Goal: Information Seeking & Learning: Learn about a topic

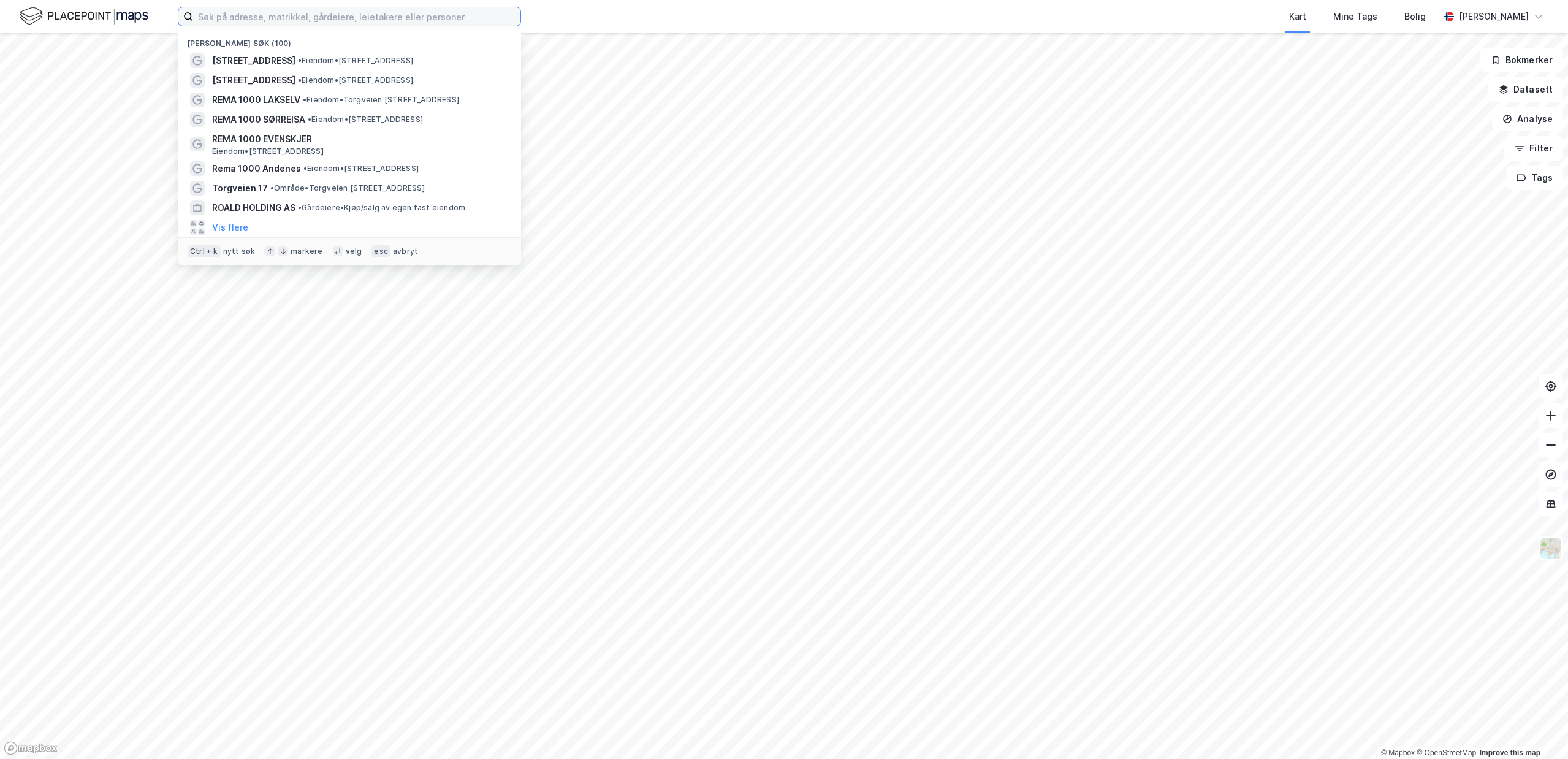
click at [317, 8] on input at bounding box center [356, 17] width 327 height 18
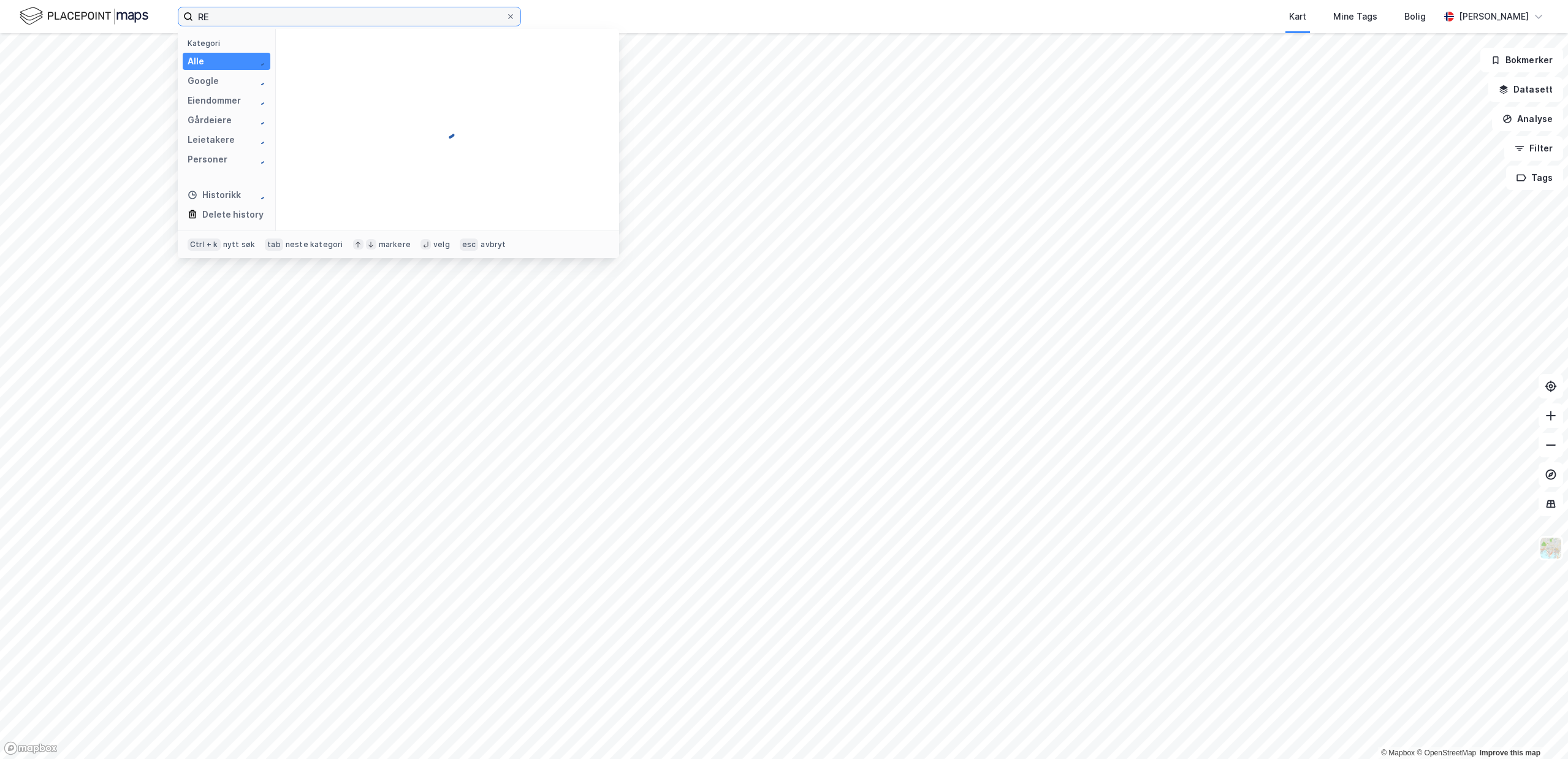
type input "R"
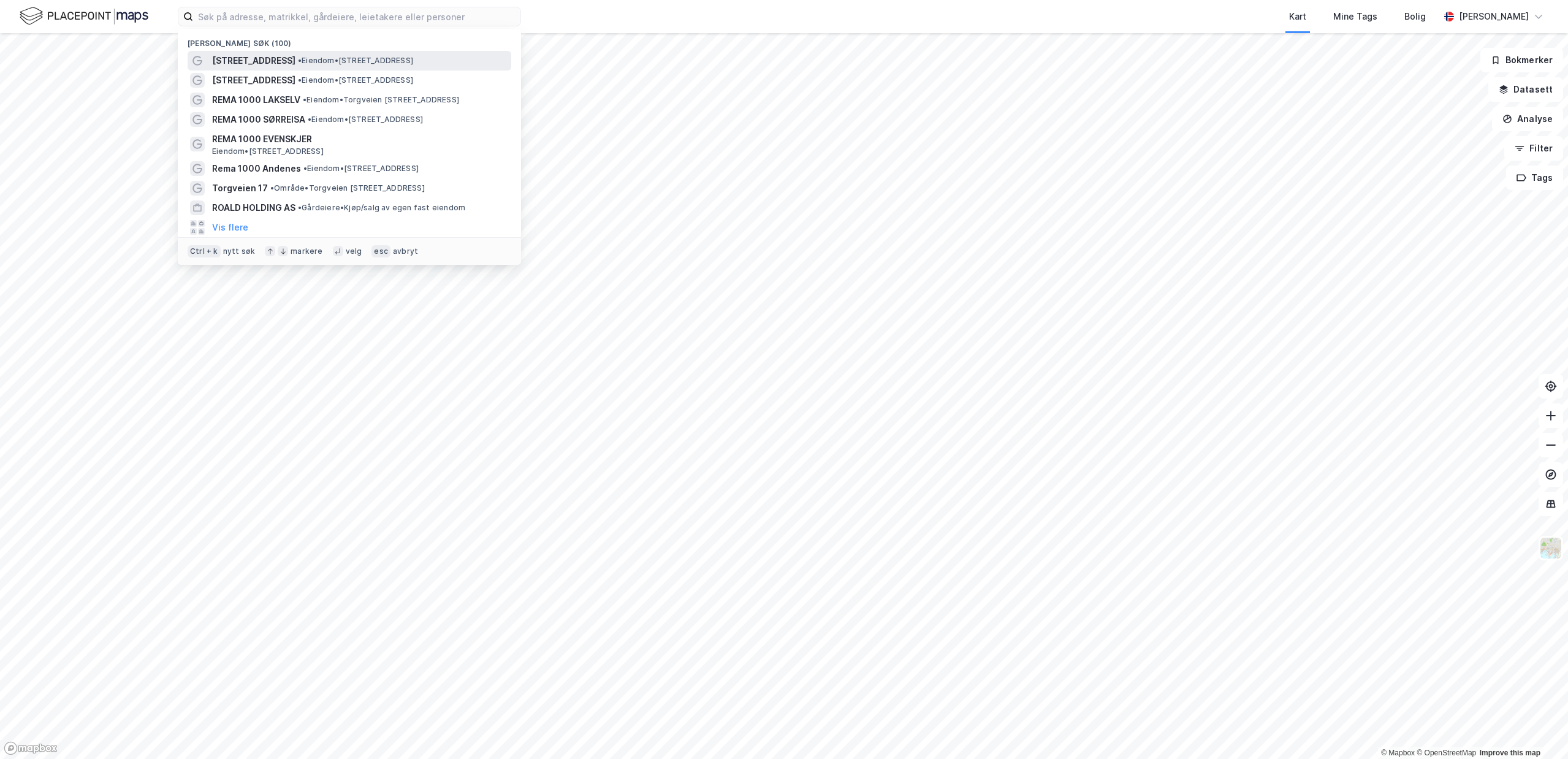
click at [320, 59] on span "• Eiendom • [STREET_ADDRESS]" at bounding box center [355, 60] width 115 height 10
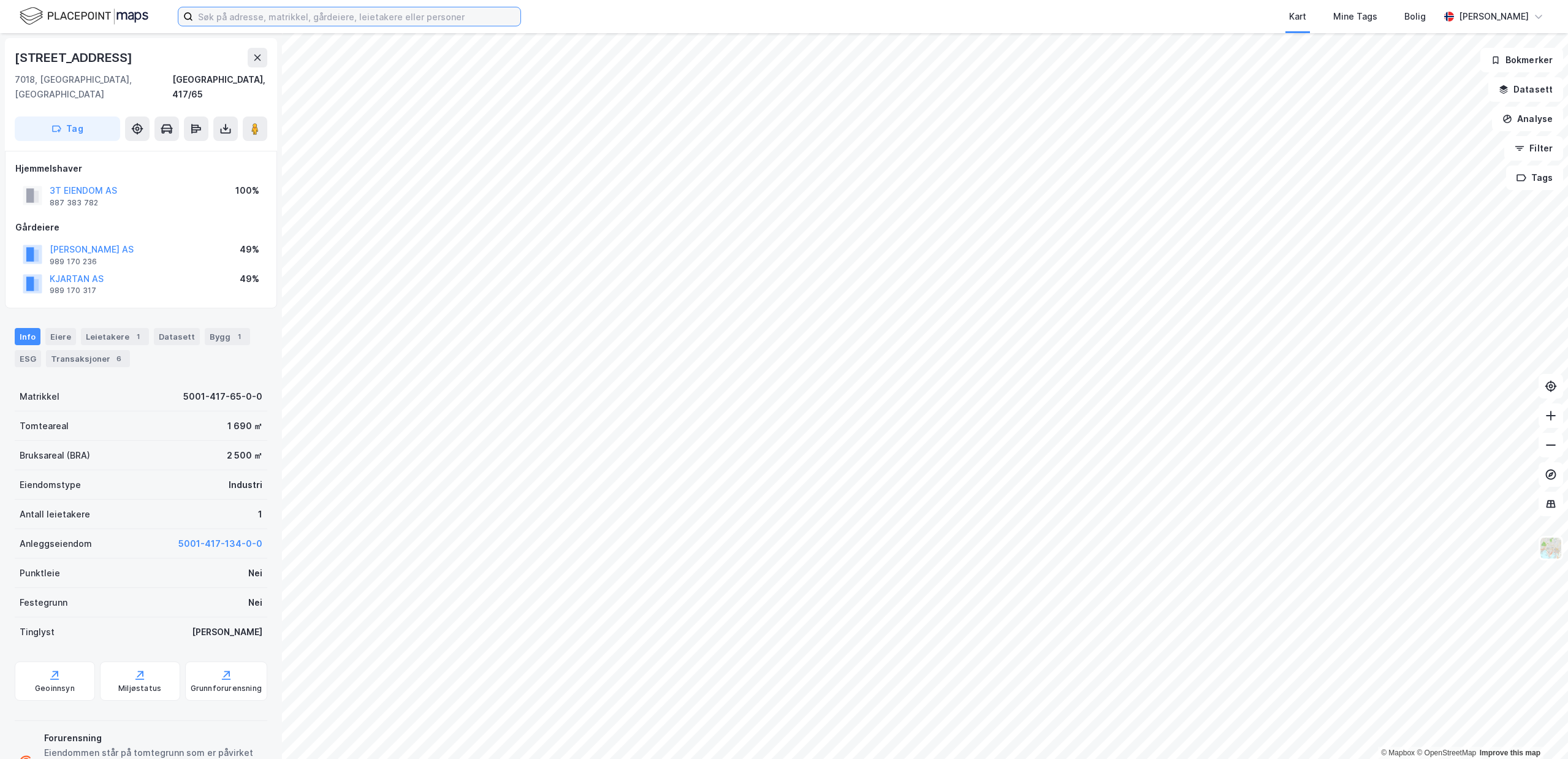
click at [362, 15] on input at bounding box center [356, 17] width 327 height 18
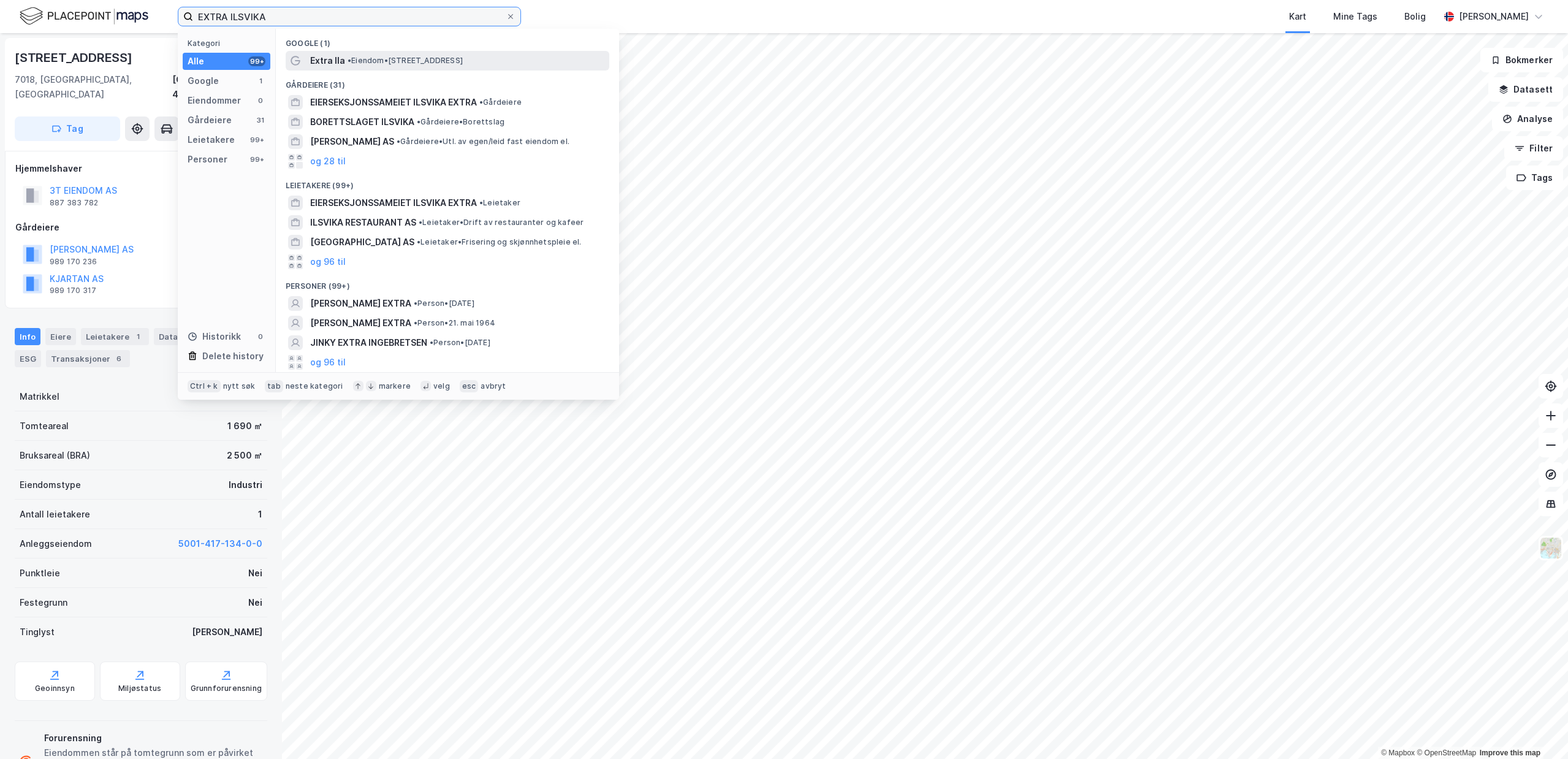
type input "EXTRA ILSVIKA"
click at [390, 63] on span "• Eiendom • [STREET_ADDRESS]" at bounding box center [405, 60] width 115 height 10
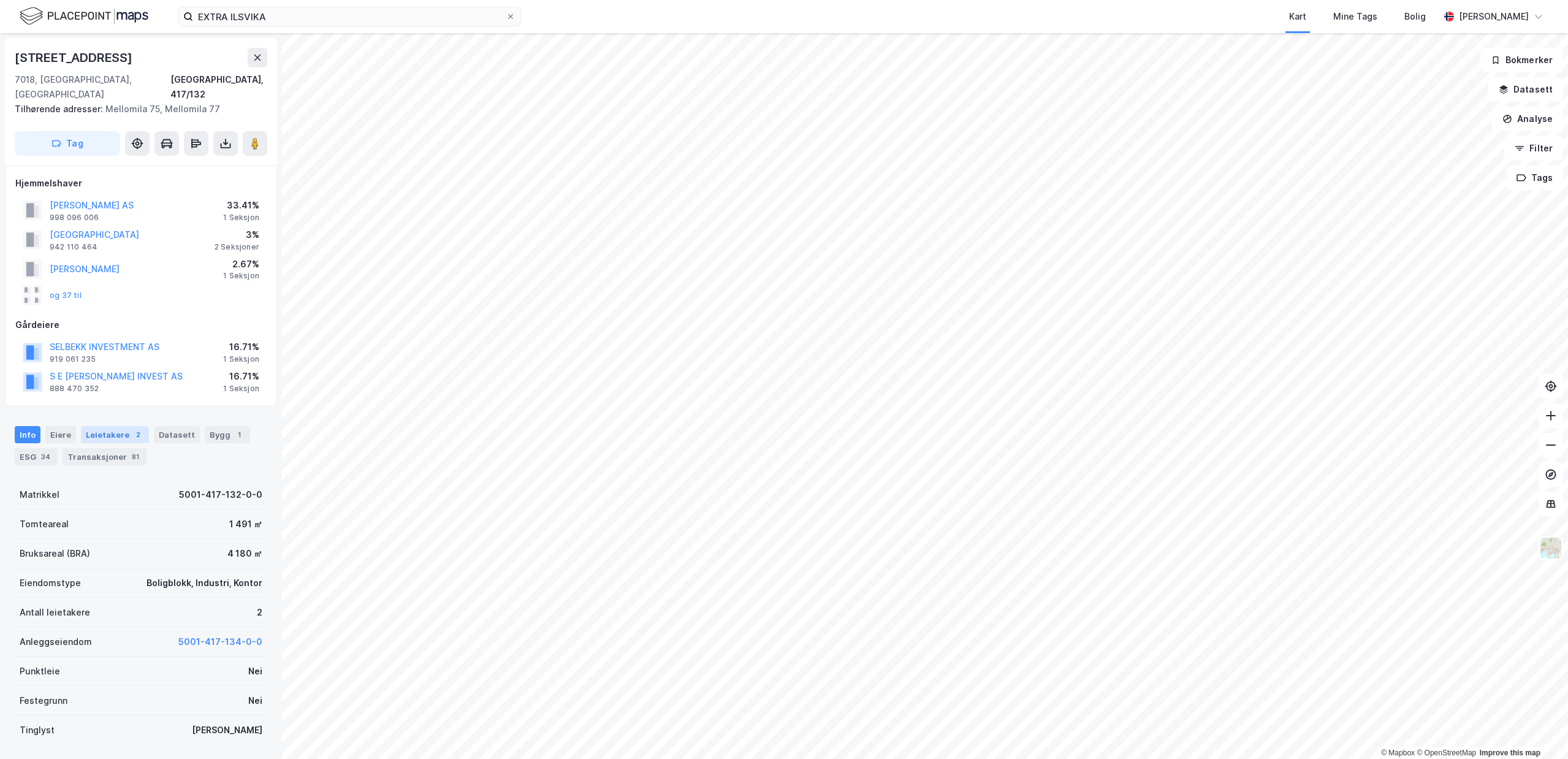
click at [108, 427] on div "Leietakere 2" at bounding box center [115, 435] width 68 height 17
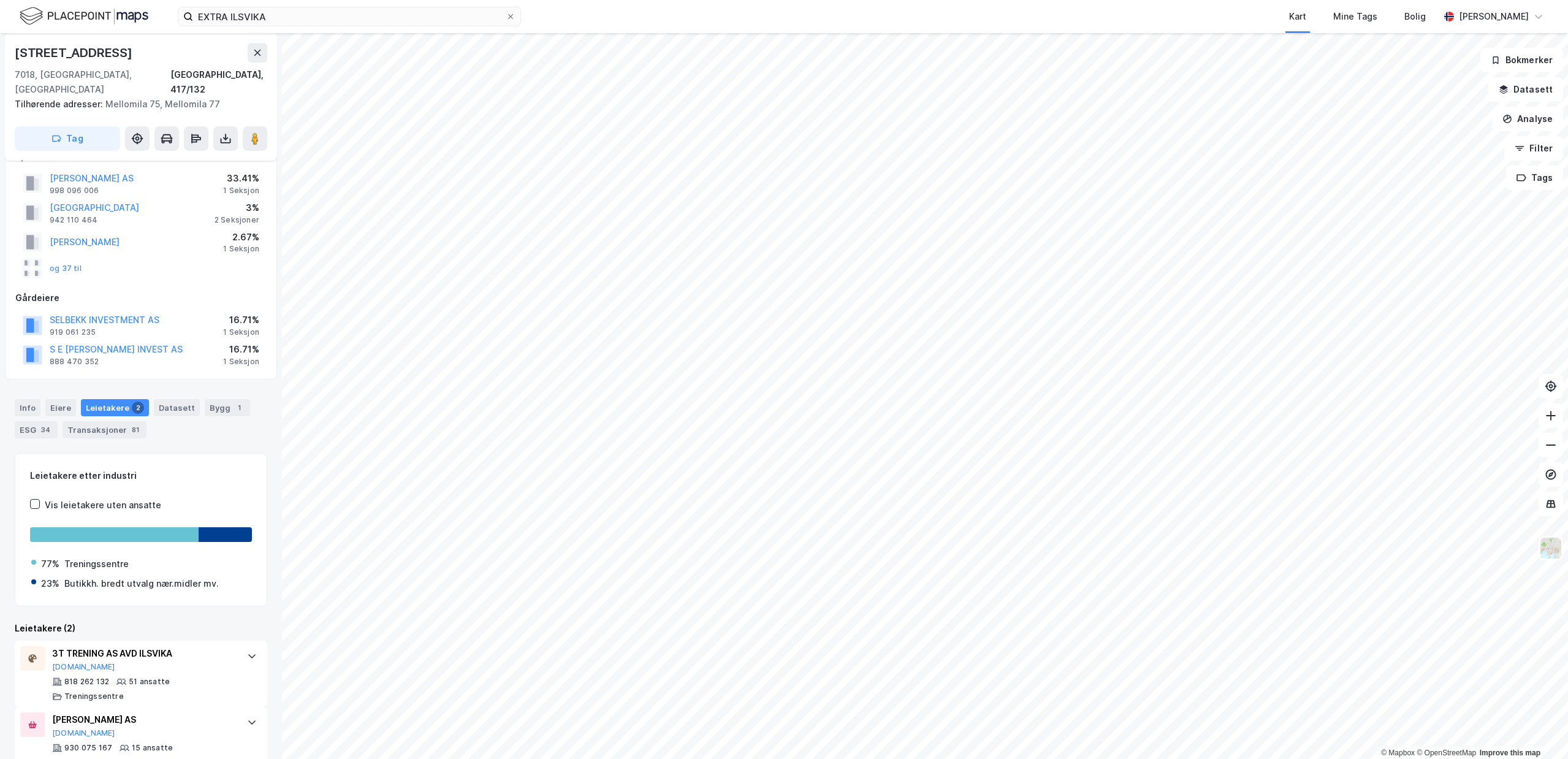
scroll to position [41, 0]
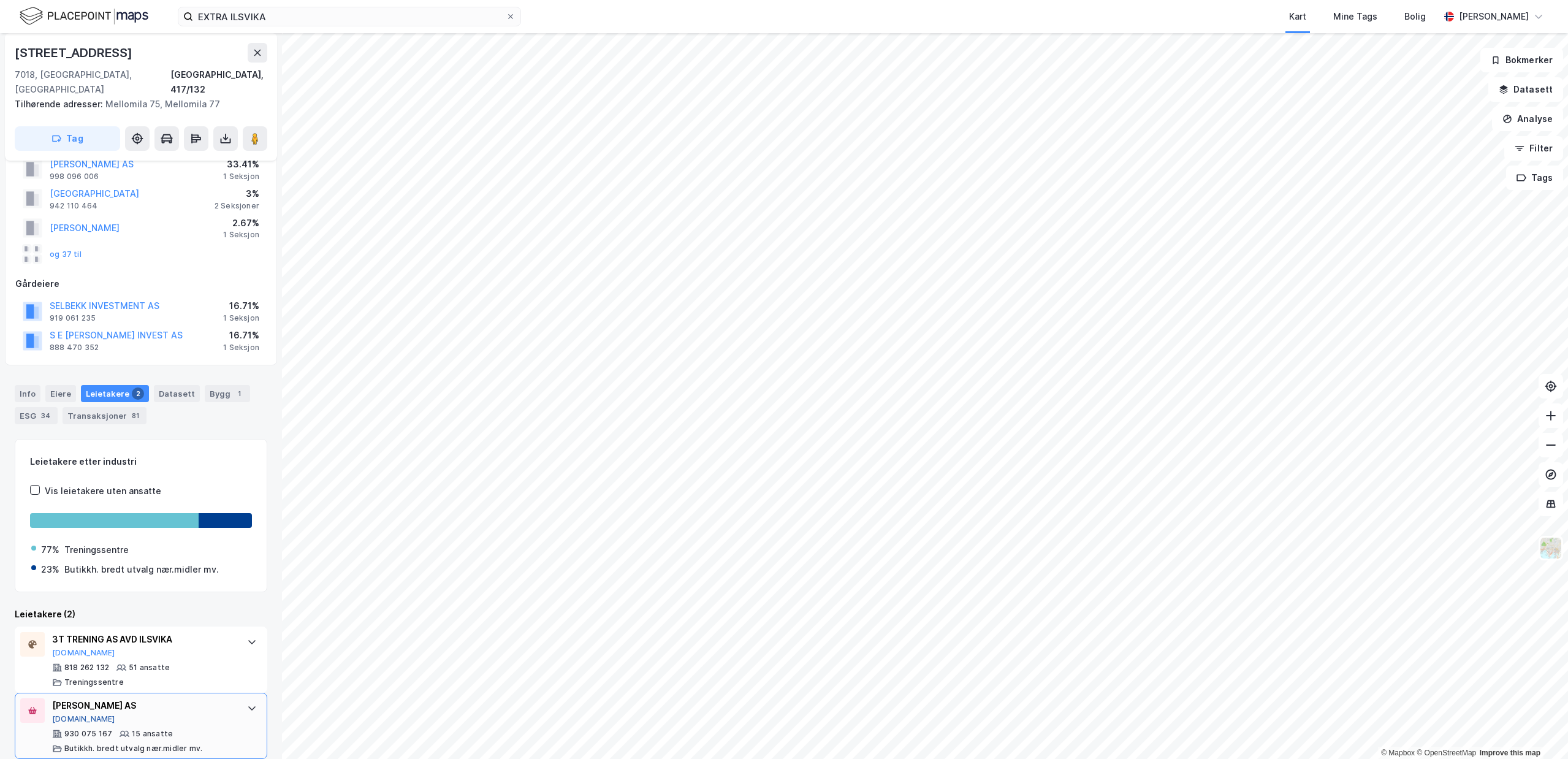
click at [67, 715] on button "[DOMAIN_NAME]" at bounding box center [83, 719] width 63 height 10
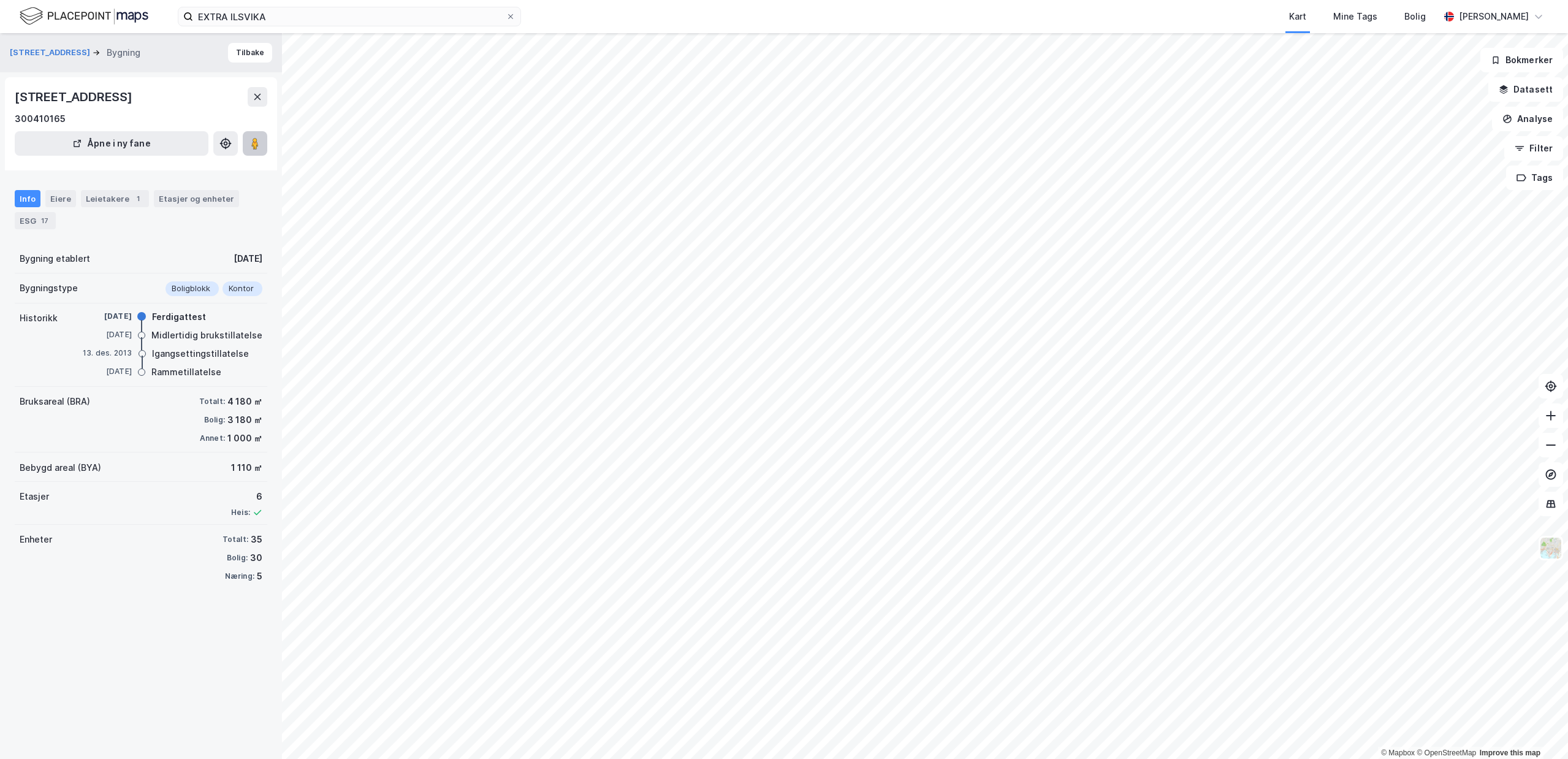
click at [259, 138] on icon at bounding box center [255, 144] width 12 height 12
click at [1536, 128] on button "Analyse" at bounding box center [1527, 119] width 71 height 25
click at [1414, 141] on div "Tegn område" at bounding box center [1421, 145] width 107 height 11
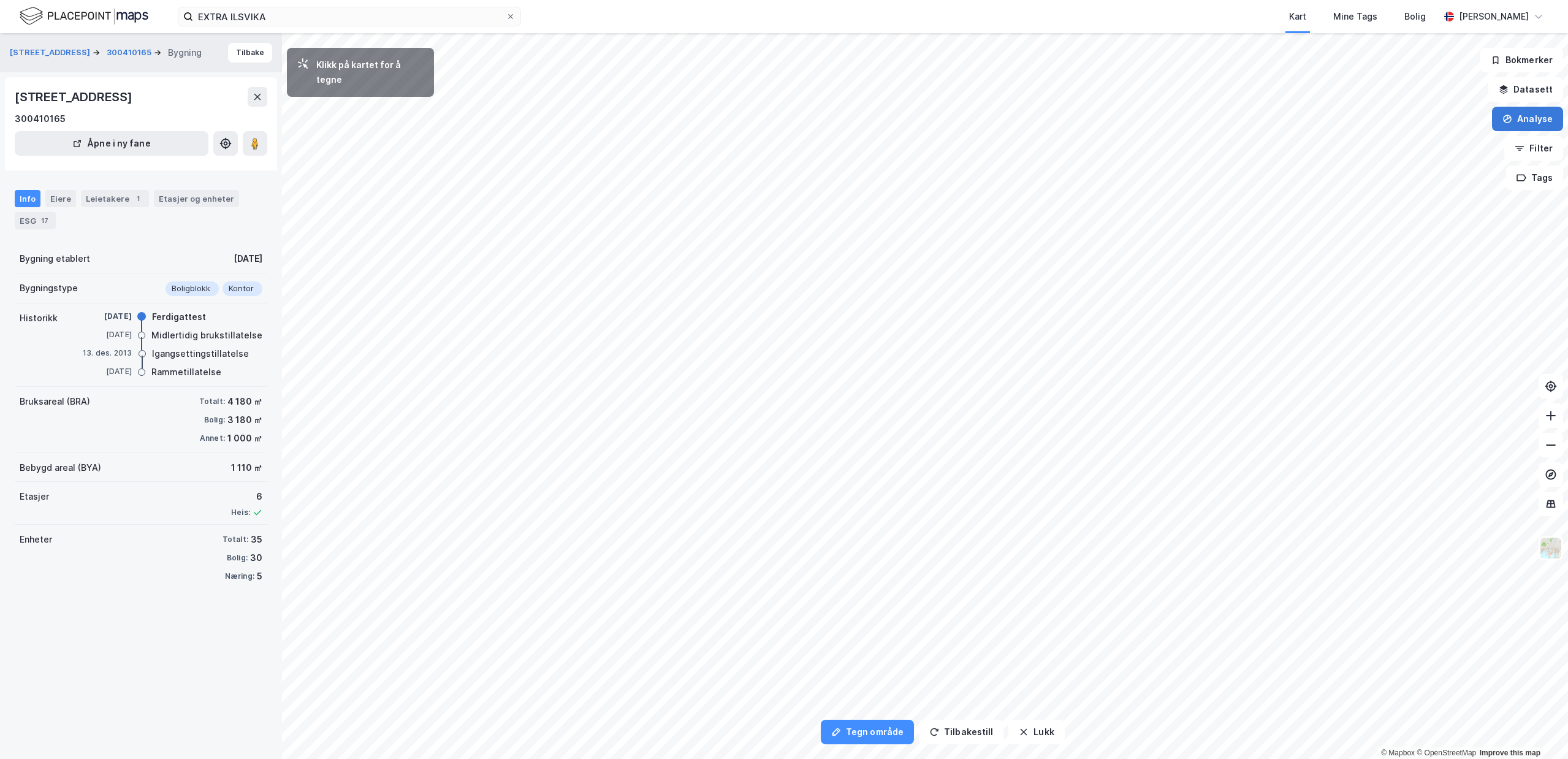
click at [1519, 117] on button "Analyse" at bounding box center [1527, 119] width 71 height 25
click at [1362, 141] on icon at bounding box center [1357, 145] width 10 height 10
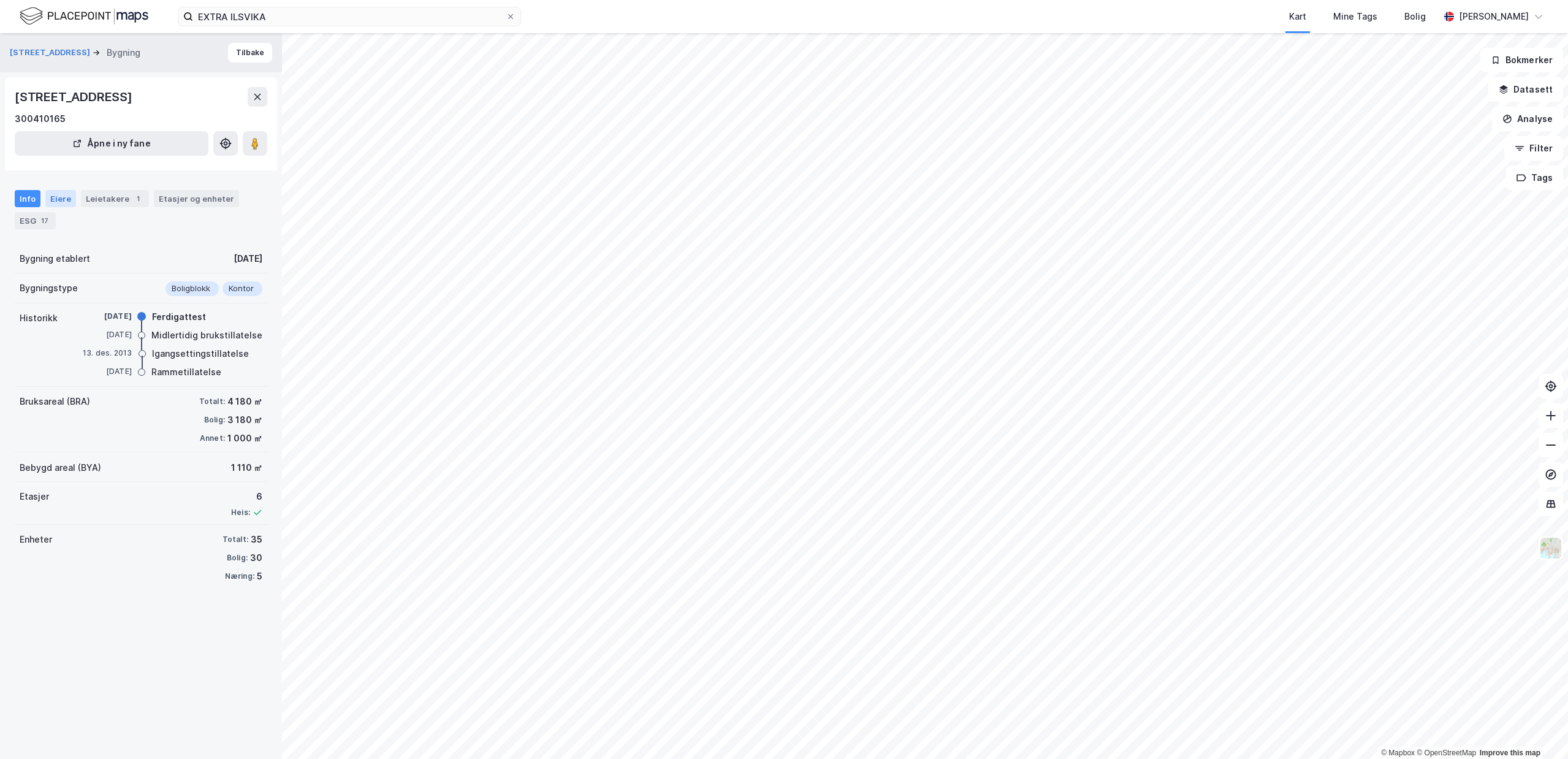
click at [54, 194] on div "Eiere" at bounding box center [60, 199] width 31 height 17
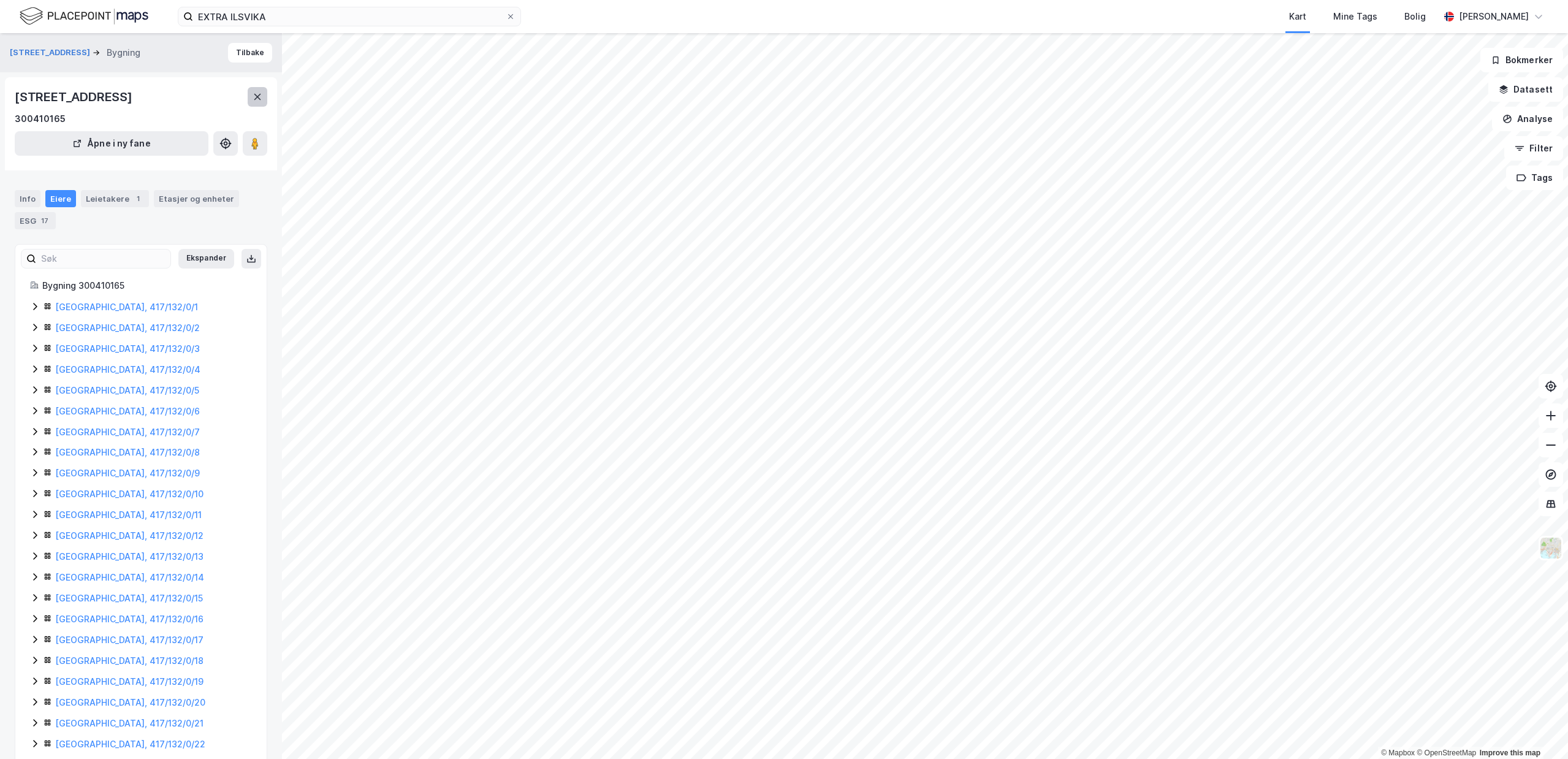
click at [262, 104] on button at bounding box center [257, 97] width 20 height 20
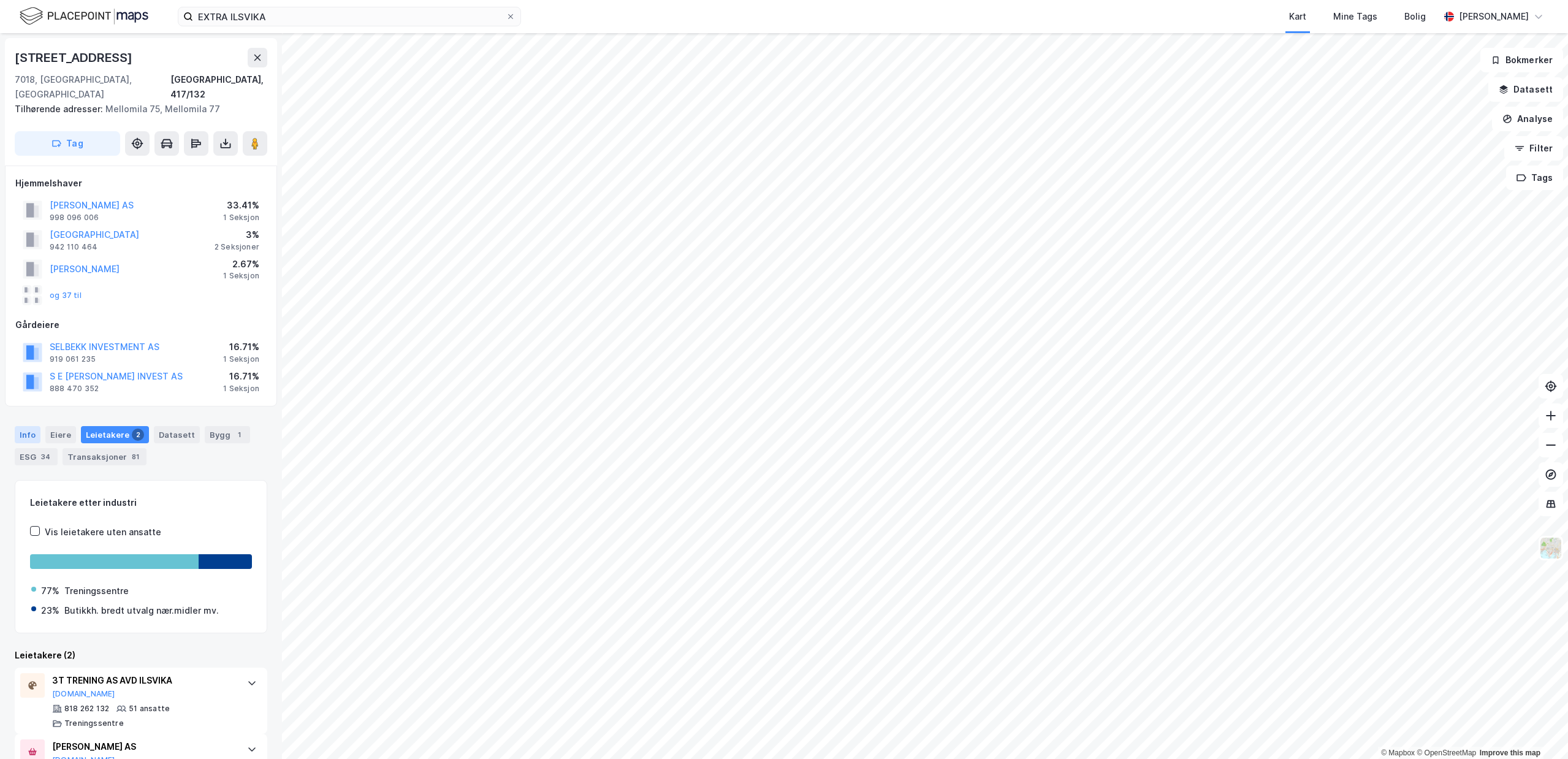
click at [33, 427] on div "Info" at bounding box center [28, 435] width 26 height 17
